Goal: Transaction & Acquisition: Book appointment/travel/reservation

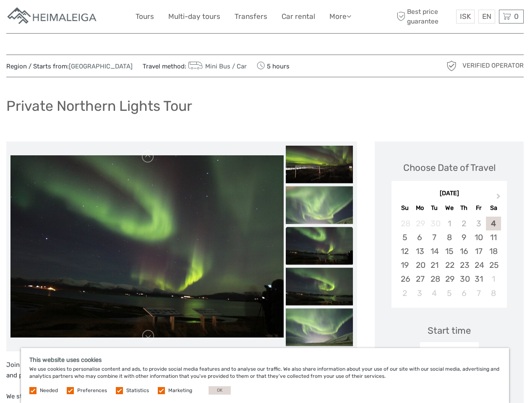
click at [339, 16] on link "More" at bounding box center [340, 16] width 22 height 12
click at [349, 16] on icon at bounding box center [349, 16] width 5 height 7
click at [465, 16] on span "ISK" at bounding box center [465, 16] width 11 height 8
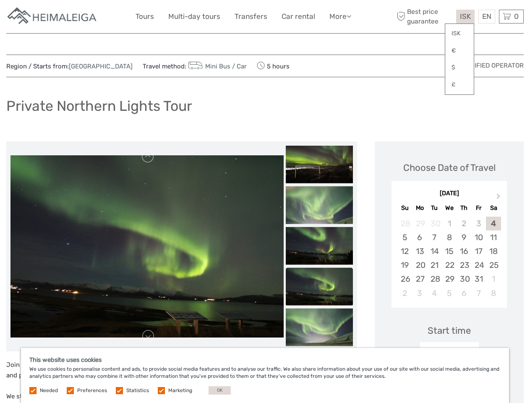
click at [486, 16] on div "EN English Español Deutsch" at bounding box center [486, 17] width 17 height 14
click at [511, 16] on div "0 Items Total 0 ISK Checkout The shopping cart is empty." at bounding box center [511, 17] width 25 height 14
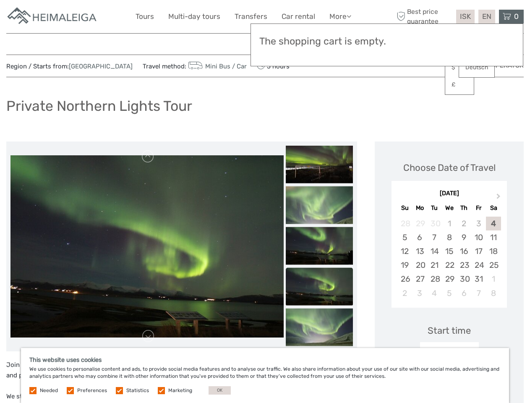
click at [147, 246] on img at bounding box center [146, 246] width 273 height 182
click at [148, 156] on link at bounding box center [147, 156] width 13 height 13
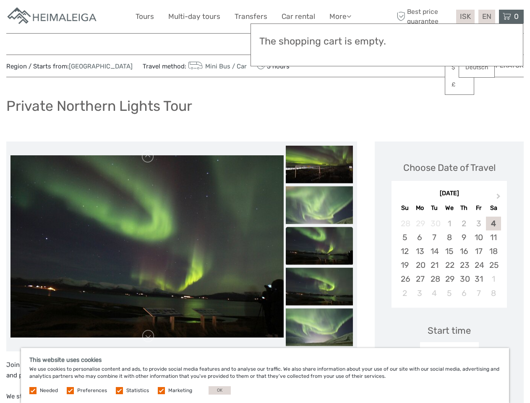
click at [148, 336] on link at bounding box center [147, 335] width 13 height 13
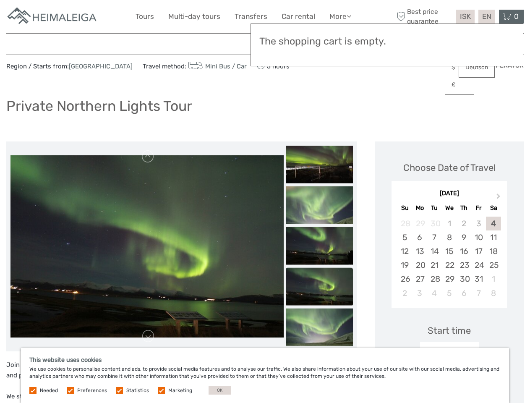
click at [319, 164] on img at bounding box center [319, 164] width 67 height 38
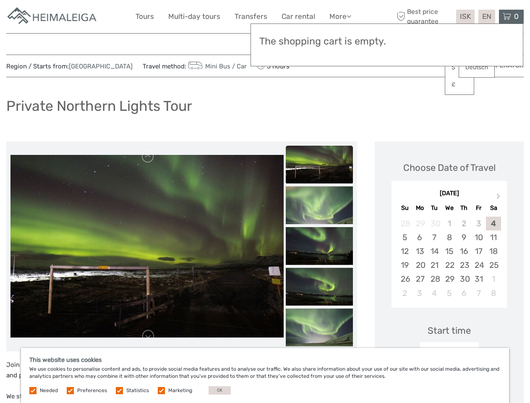
click at [319, 205] on img at bounding box center [319, 205] width 67 height 38
